Goal: Task Accomplishment & Management: Use online tool/utility

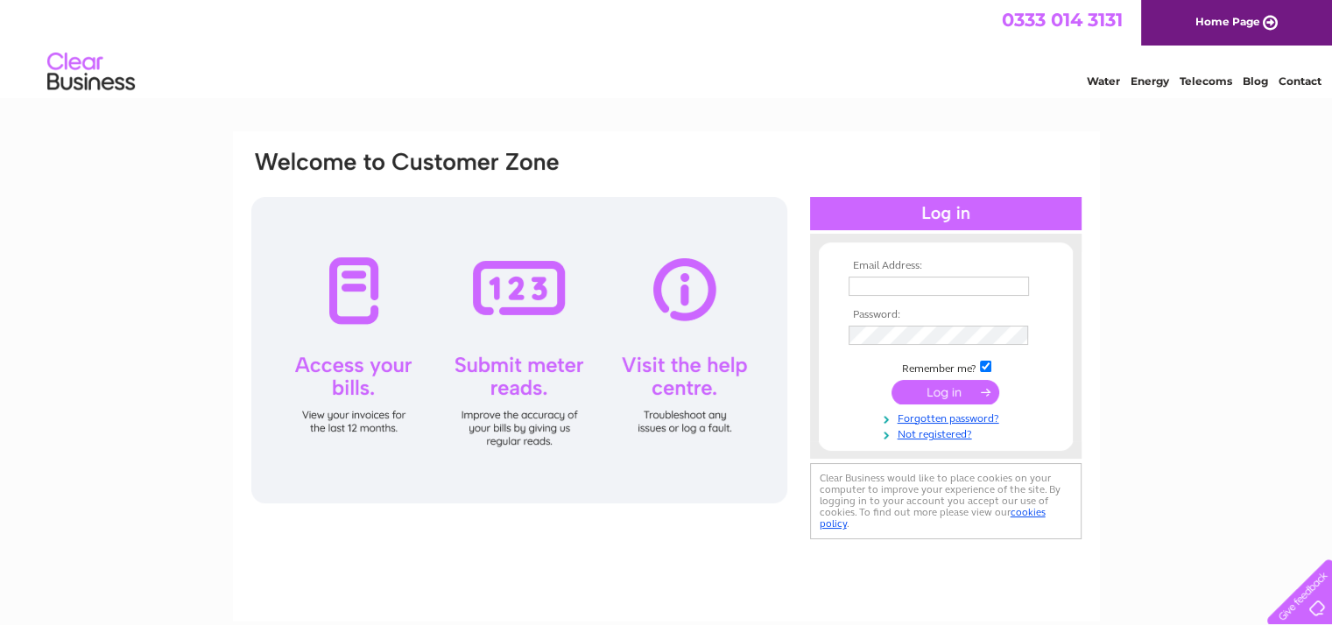
type input "irenehughespottery@gmail.com"
click at [932, 387] on input "submit" at bounding box center [946, 392] width 108 height 25
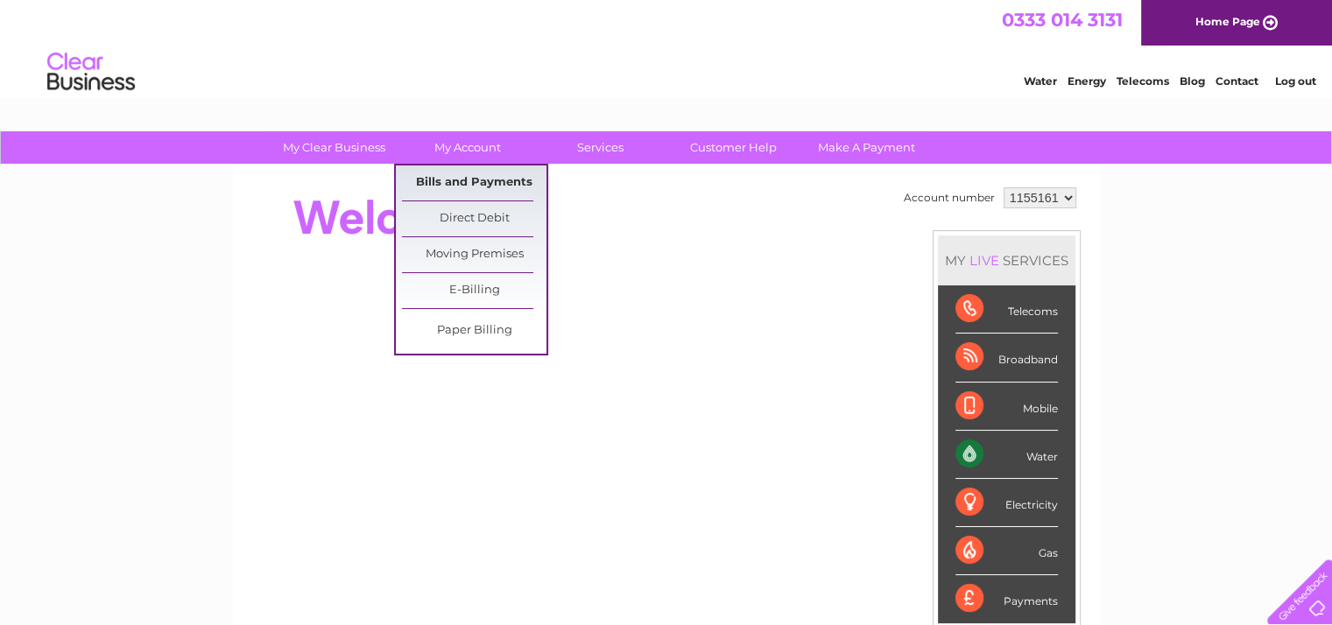
click at [477, 175] on link "Bills and Payments" at bounding box center [474, 183] width 145 height 35
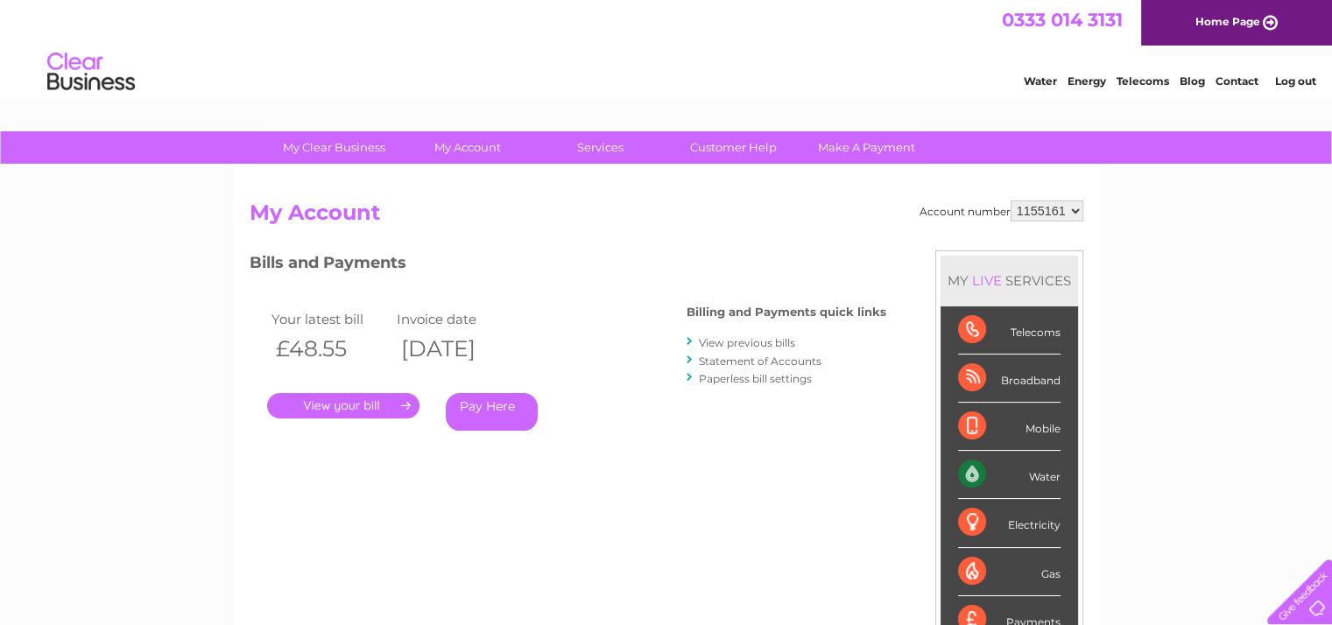
click at [740, 357] on link "Statement of Accounts" at bounding box center [760, 361] width 123 height 13
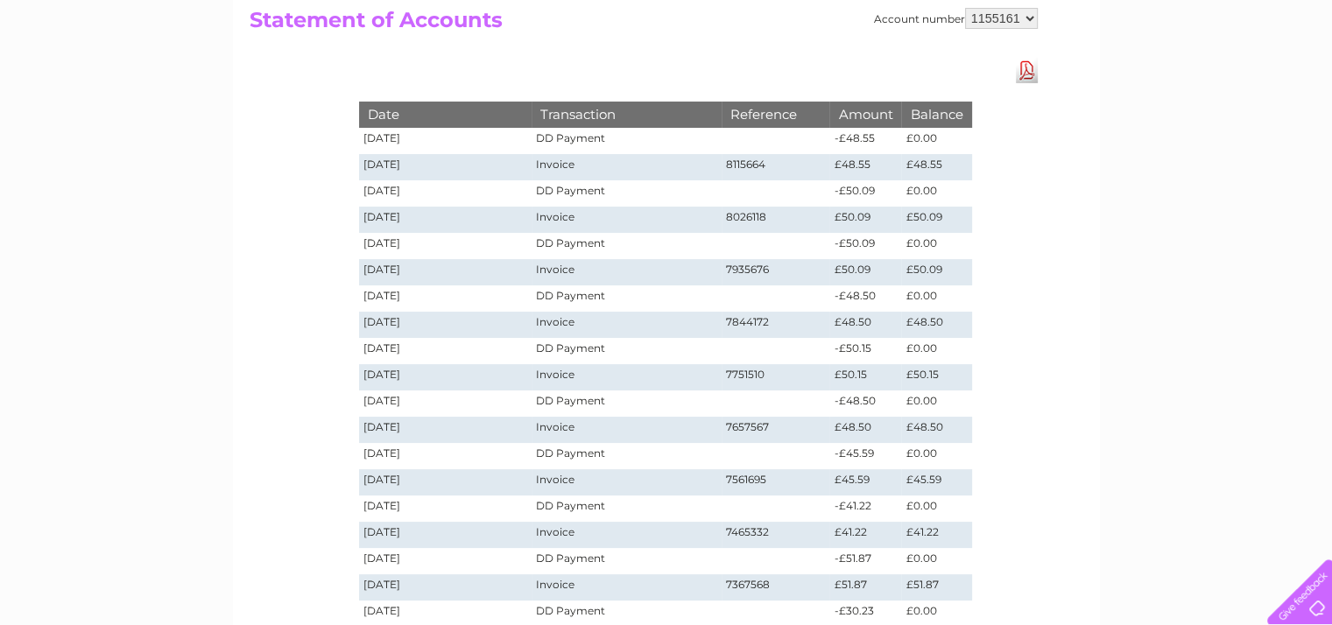
scroll to position [105, 0]
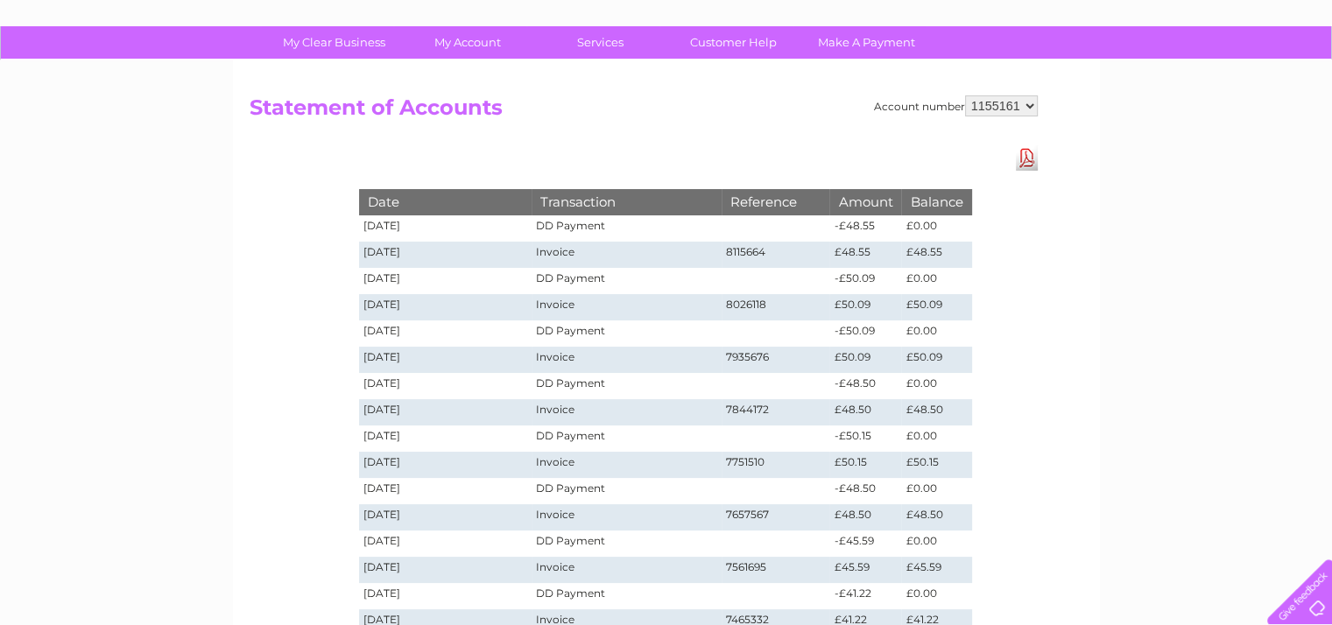
click at [1023, 156] on link "Download Pdf" at bounding box center [1027, 157] width 22 height 25
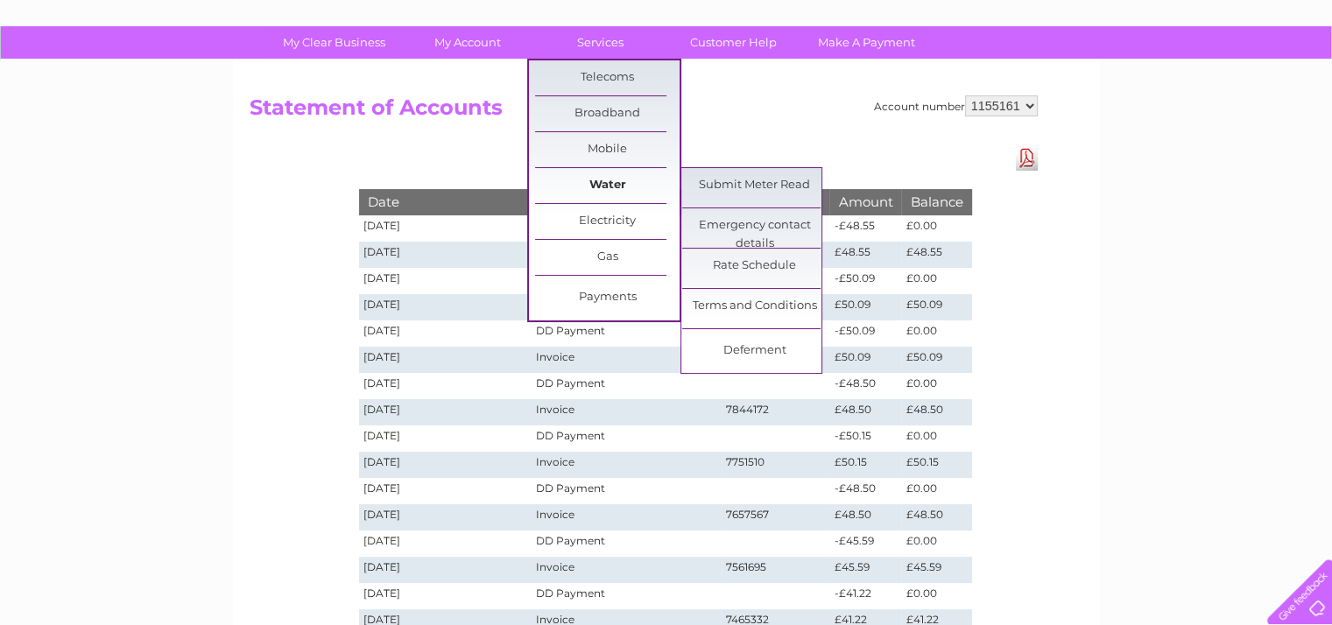
click at [571, 190] on link "Water" at bounding box center [607, 185] width 145 height 35
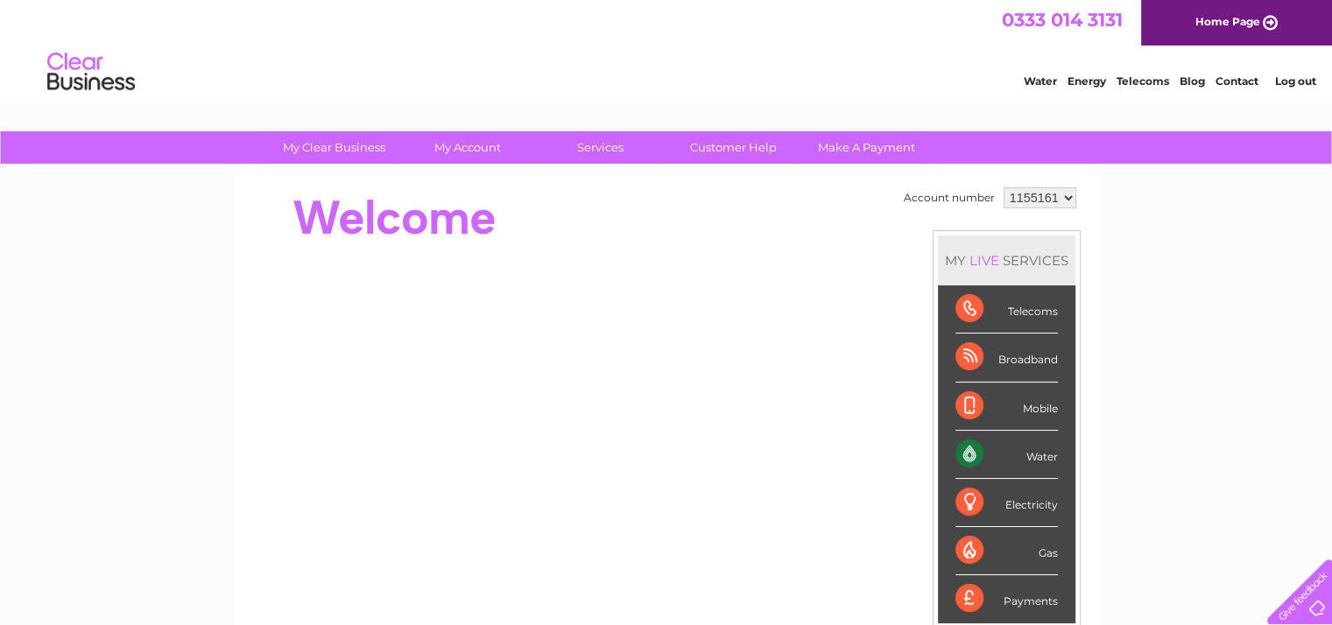
click at [1002, 449] on div "Water" at bounding box center [1007, 455] width 102 height 48
click at [965, 445] on div "Water" at bounding box center [1007, 455] width 102 height 48
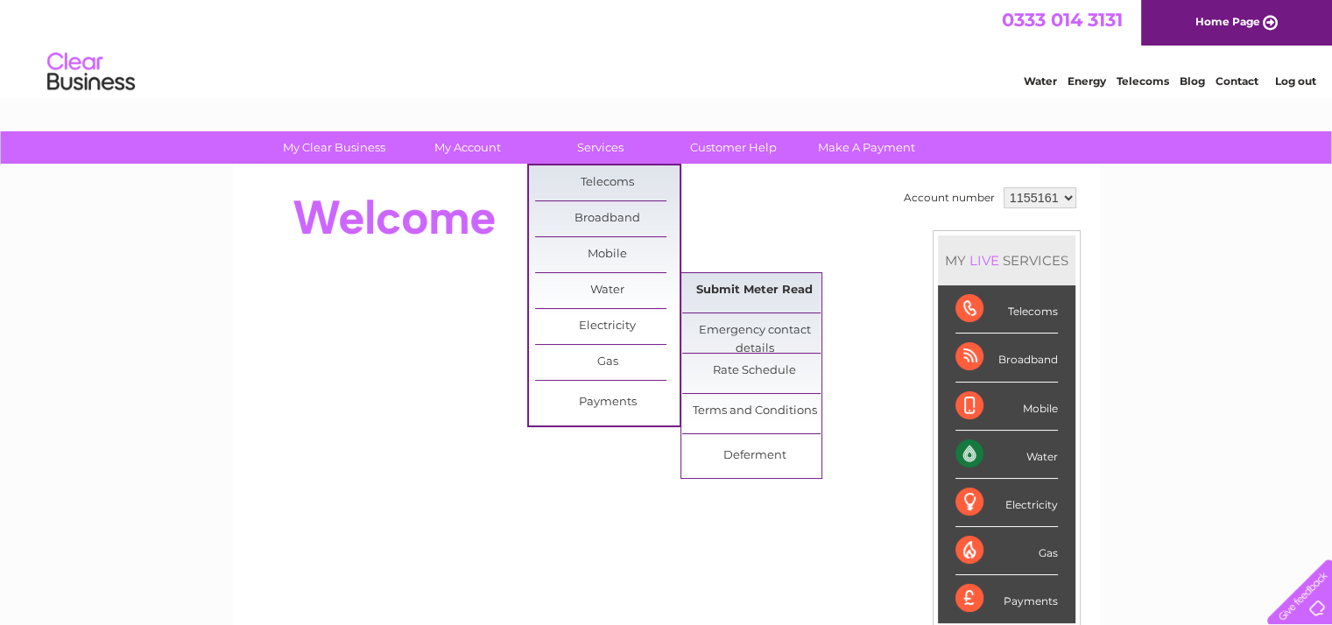
click at [743, 292] on link "Submit Meter Read" at bounding box center [754, 290] width 145 height 35
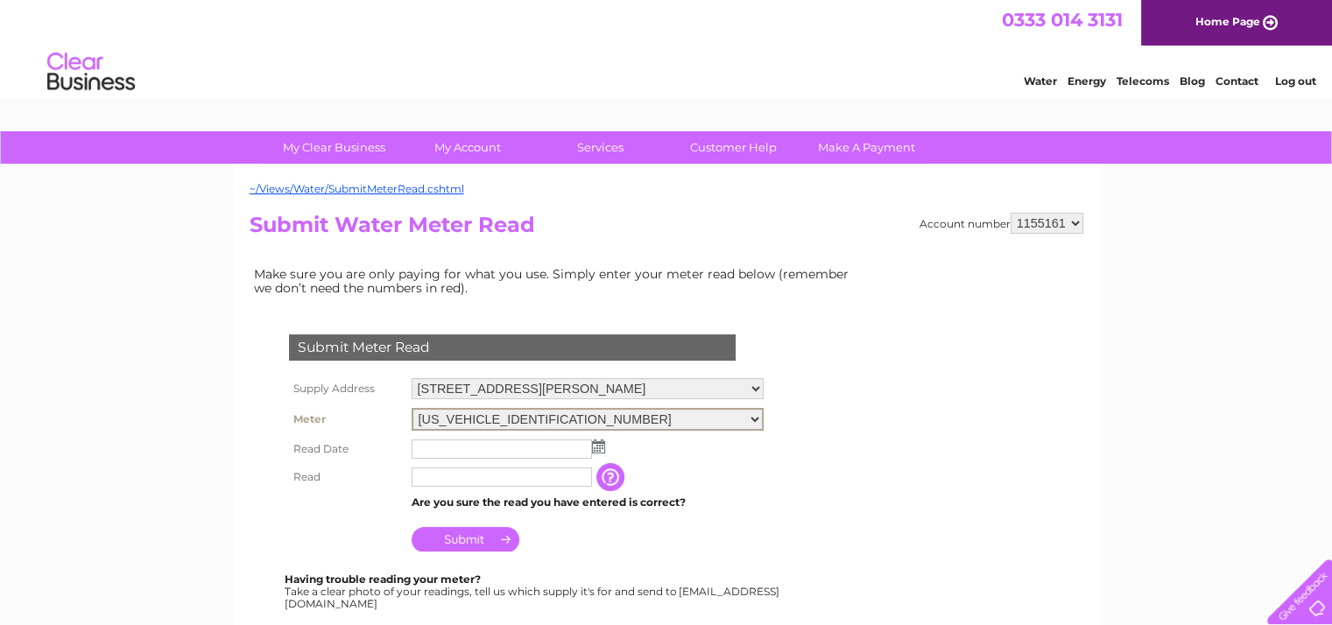
click at [477, 416] on select "06ELSTER06A260490" at bounding box center [588, 419] width 352 height 23
click at [473, 445] on input "text" at bounding box center [503, 448] width 182 height 21
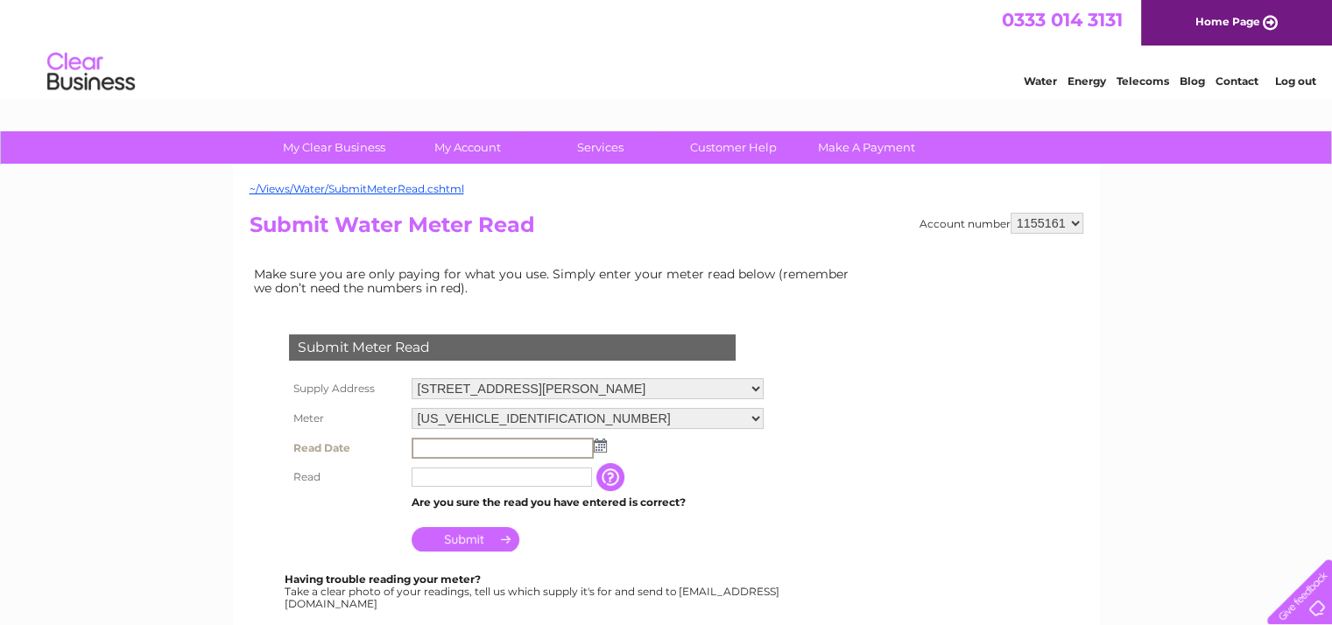
click at [599, 449] on img at bounding box center [600, 446] width 13 height 14
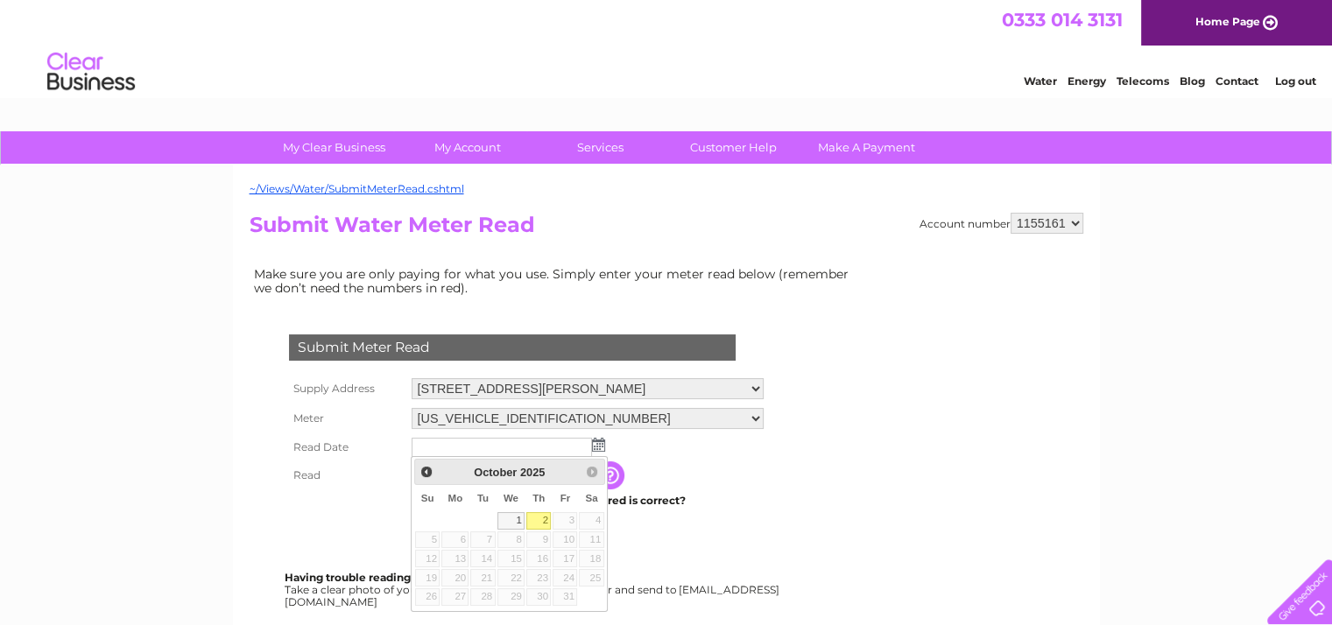
click at [541, 519] on link "2" at bounding box center [538, 521] width 25 height 18
type input "2025/10/02"
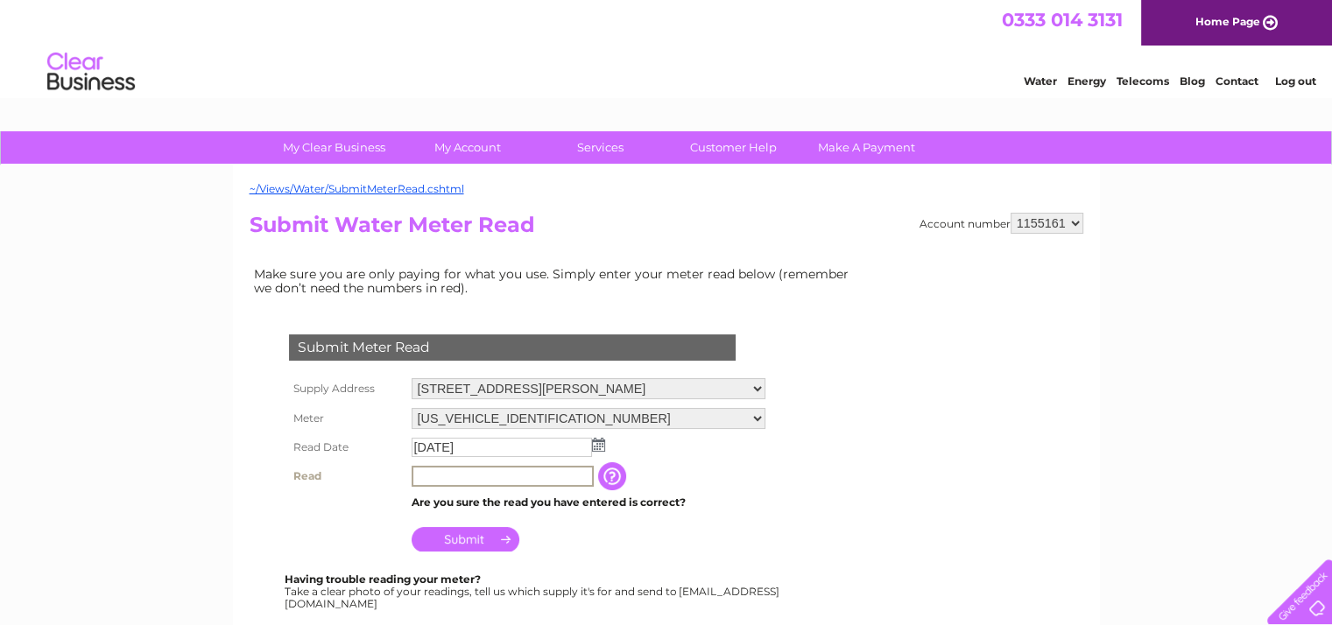
click at [517, 479] on input "text" at bounding box center [503, 476] width 182 height 21
type input "0076"
click at [475, 535] on input "Submit" at bounding box center [466, 539] width 108 height 25
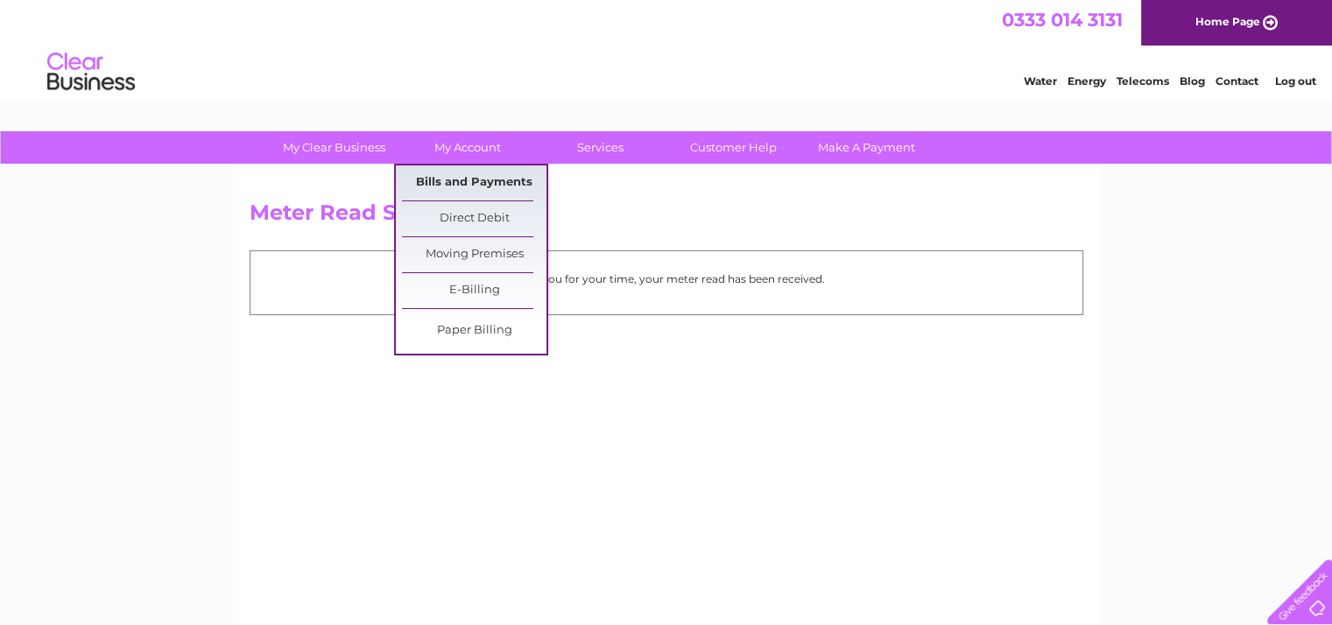
click at [473, 178] on link "Bills and Payments" at bounding box center [474, 183] width 145 height 35
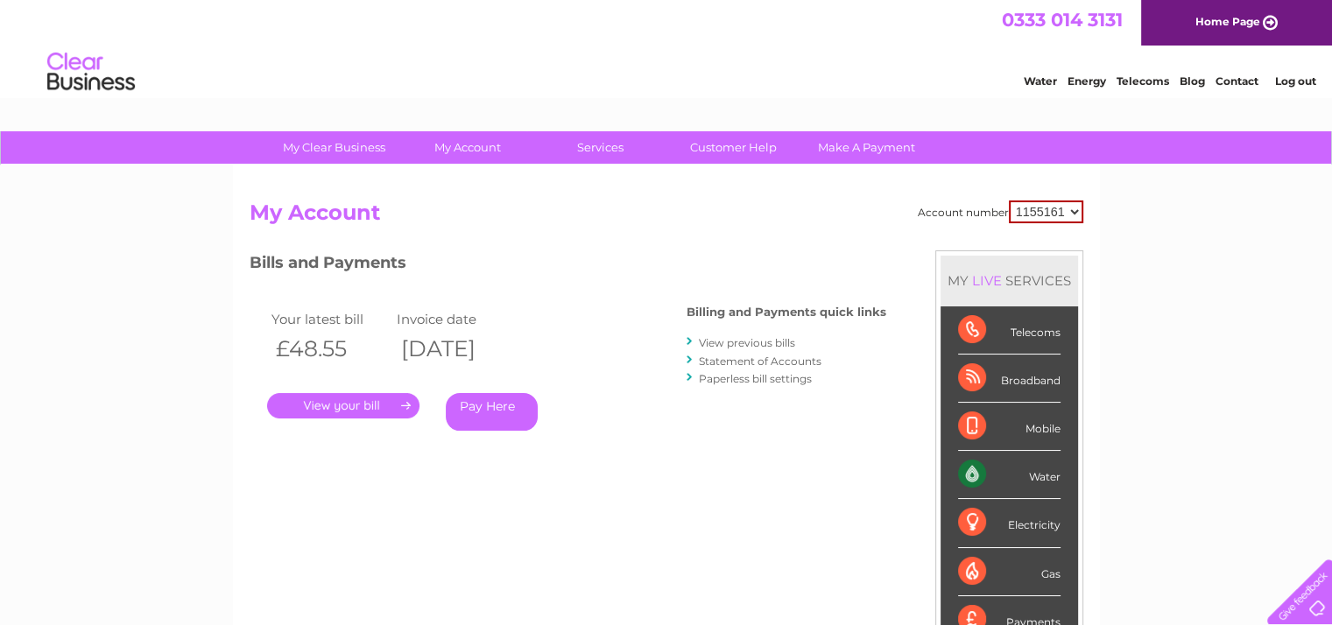
click at [396, 405] on link "." at bounding box center [343, 405] width 152 height 25
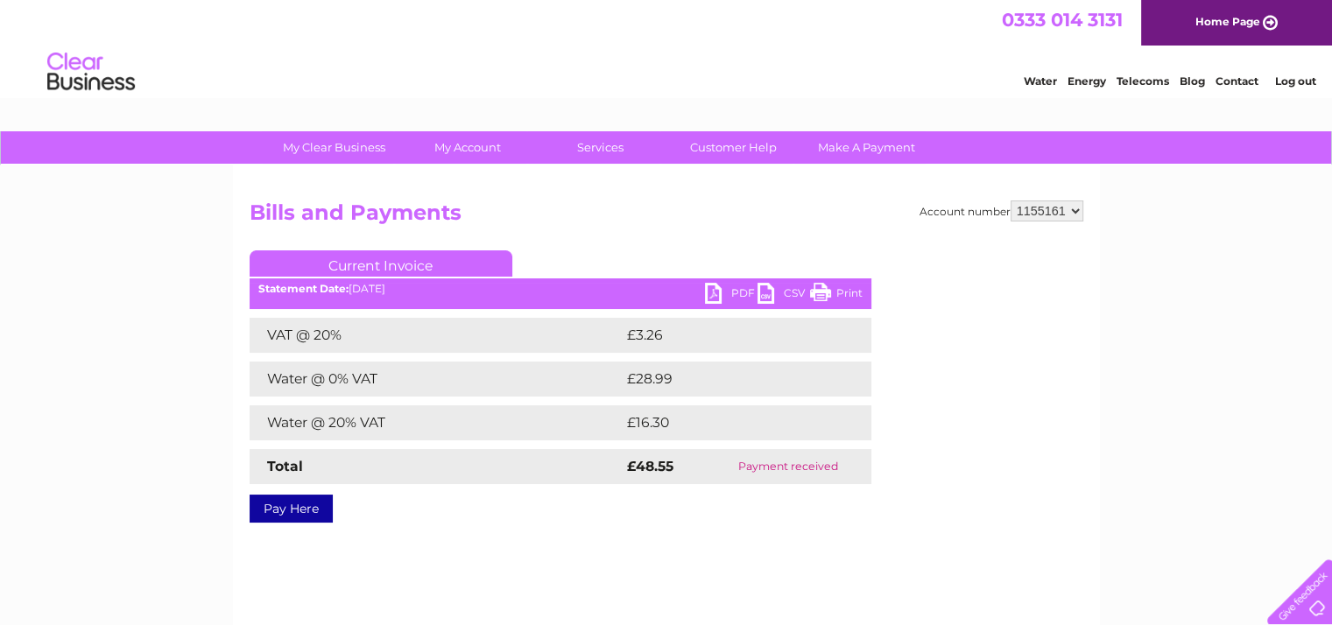
click at [1312, 81] on link "Log out" at bounding box center [1295, 80] width 41 height 13
